Goal: Task Accomplishment & Management: Manage account settings

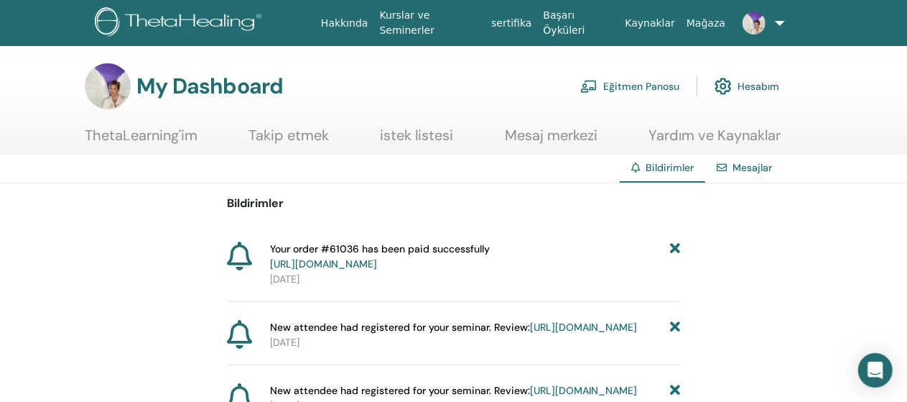
click at [377, 264] on link "https://member.thetahealing.com/member/account/subscriptions/purchases" at bounding box center [323, 263] width 107 height 13
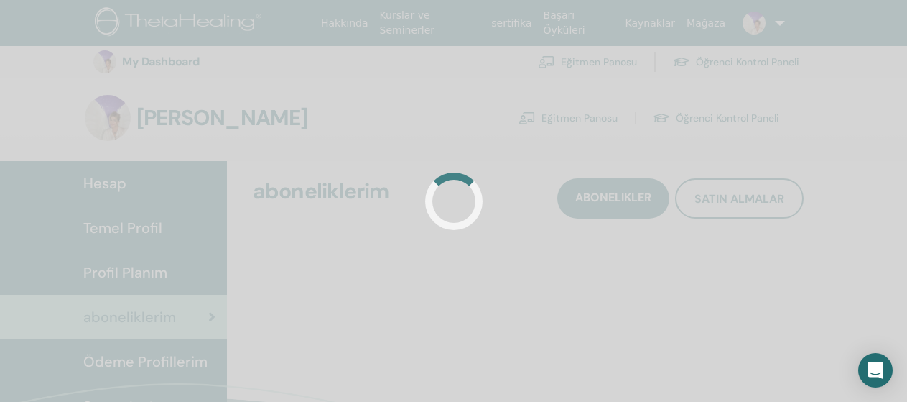
scroll to position [147, 0]
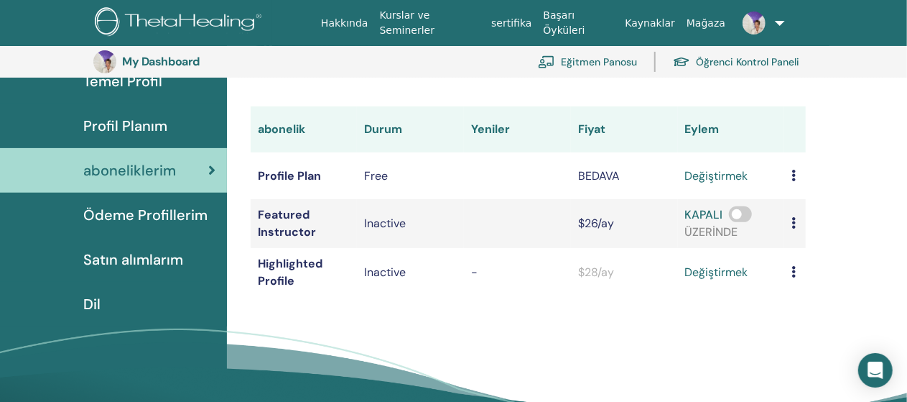
click at [146, 259] on span "Satın alımlarım" at bounding box center [133, 260] width 100 height 22
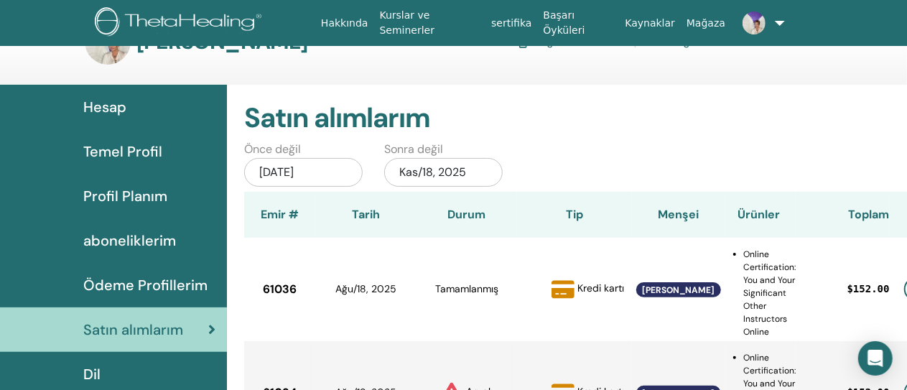
scroll to position [44, 0]
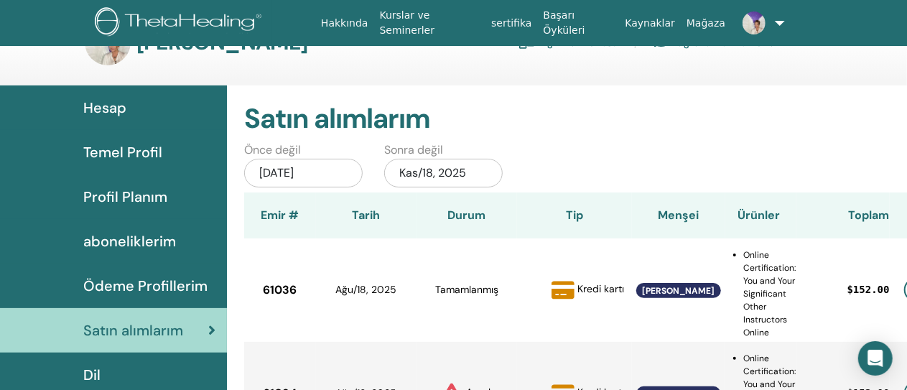
click at [137, 154] on span "Temel Profil" at bounding box center [122, 153] width 79 height 22
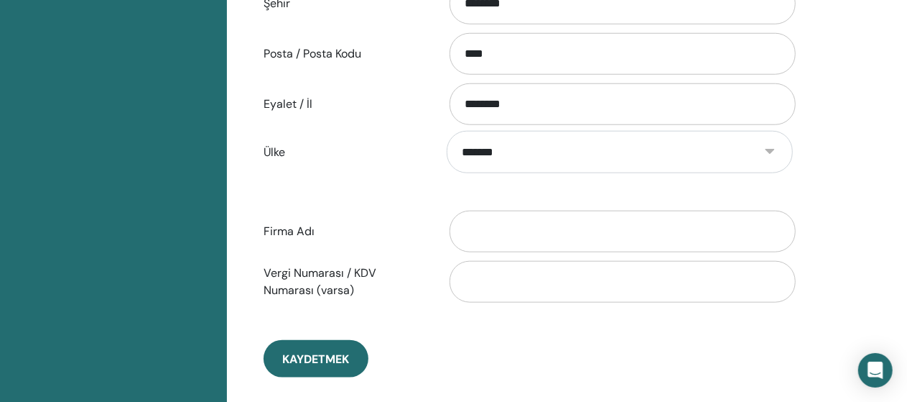
scroll to position [657, 0]
click at [484, 226] on input "Firma Adı" at bounding box center [623, 231] width 346 height 42
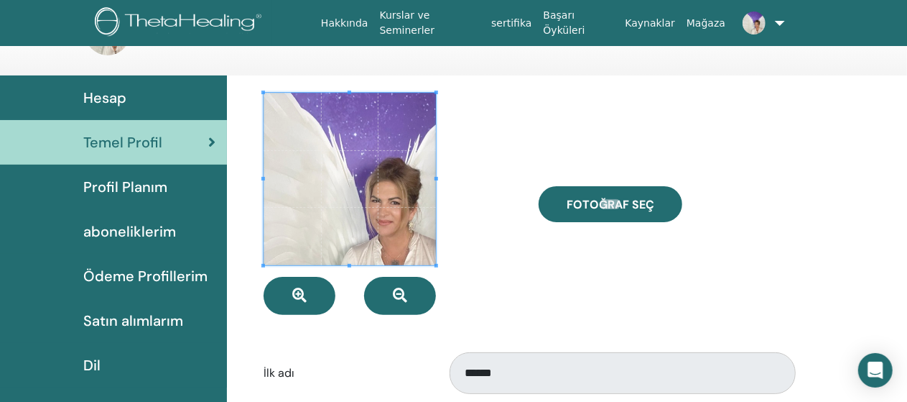
scroll to position [0, 0]
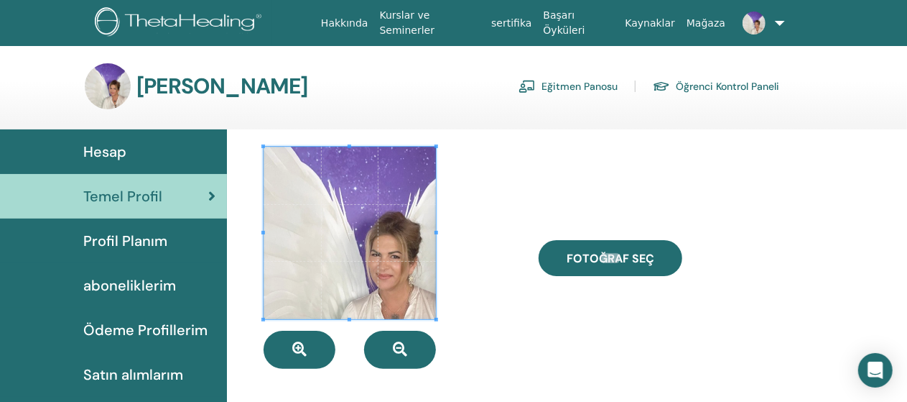
click at [535, 24] on link "sertifika" at bounding box center [512, 23] width 52 height 27
